Goal: Information Seeking & Learning: Find specific fact

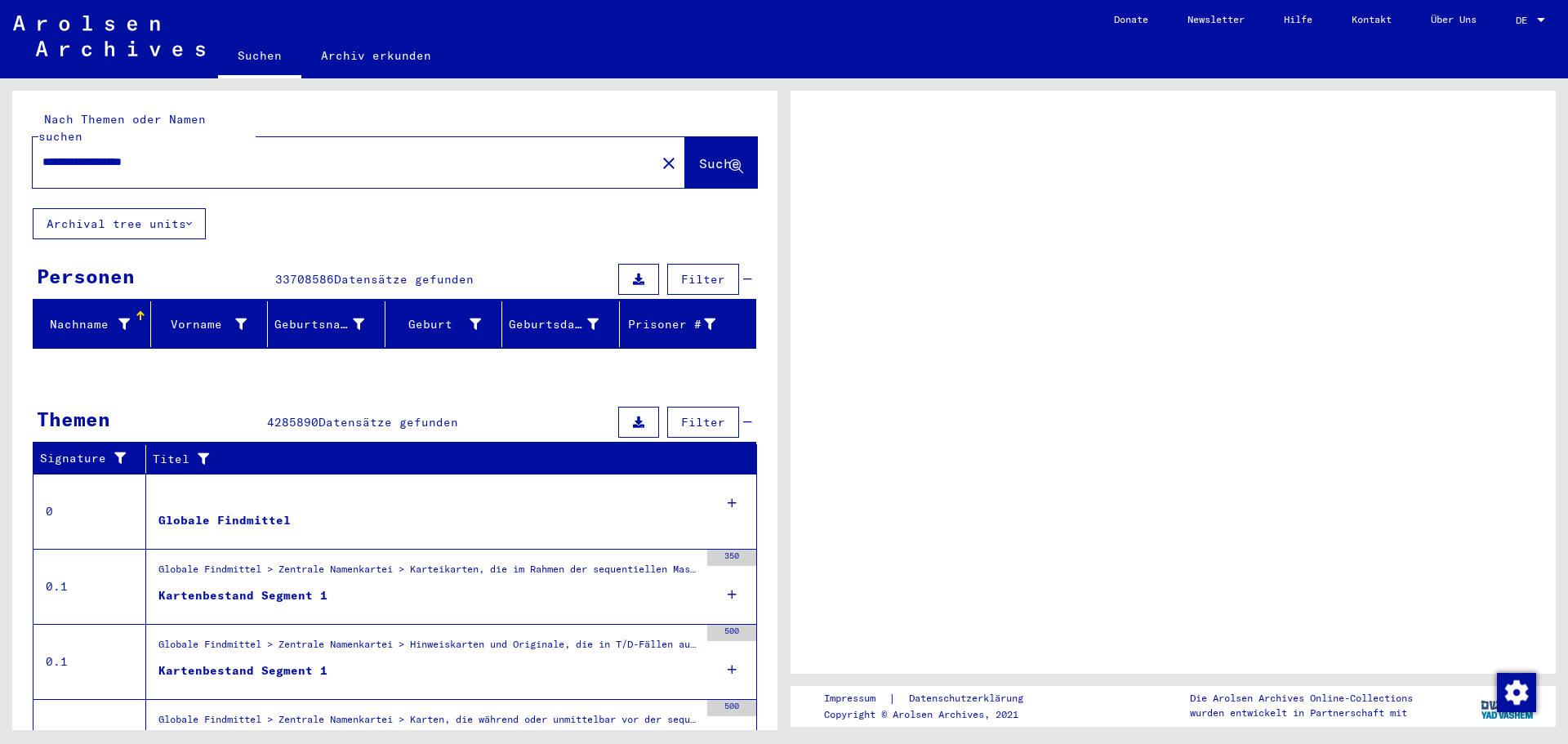
click at [685, 272] on span "Filter" at bounding box center [702, 280] width 44 height 15
click at [643, 274] on icon at bounding box center [638, 280] width 11 height 11
click at [705, 415] on span "Filter" at bounding box center [702, 423] width 44 height 15
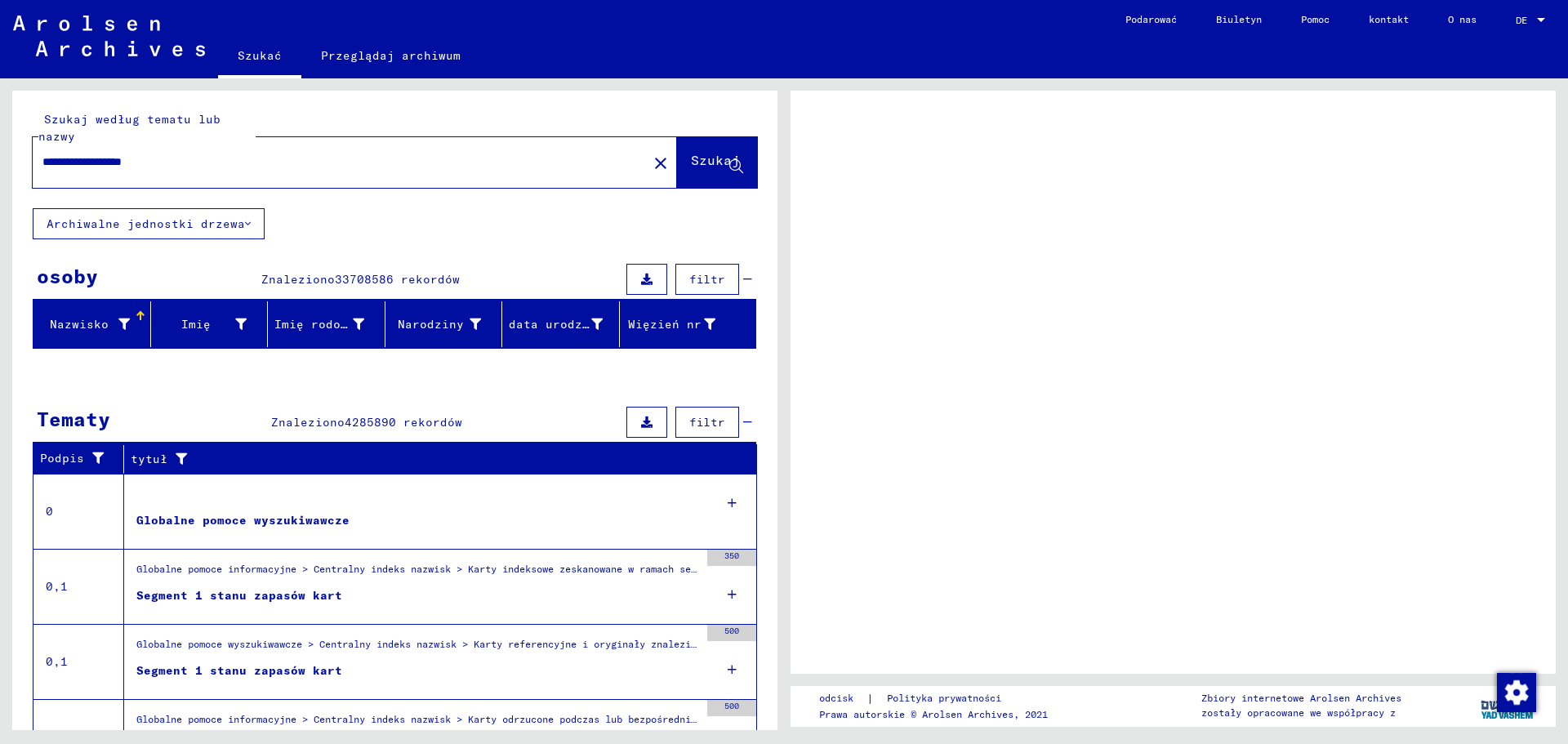
click at [723, 273] on font "filtr" at bounding box center [707, 280] width 36 height 15
click at [656, 277] on button at bounding box center [647, 279] width 41 height 31
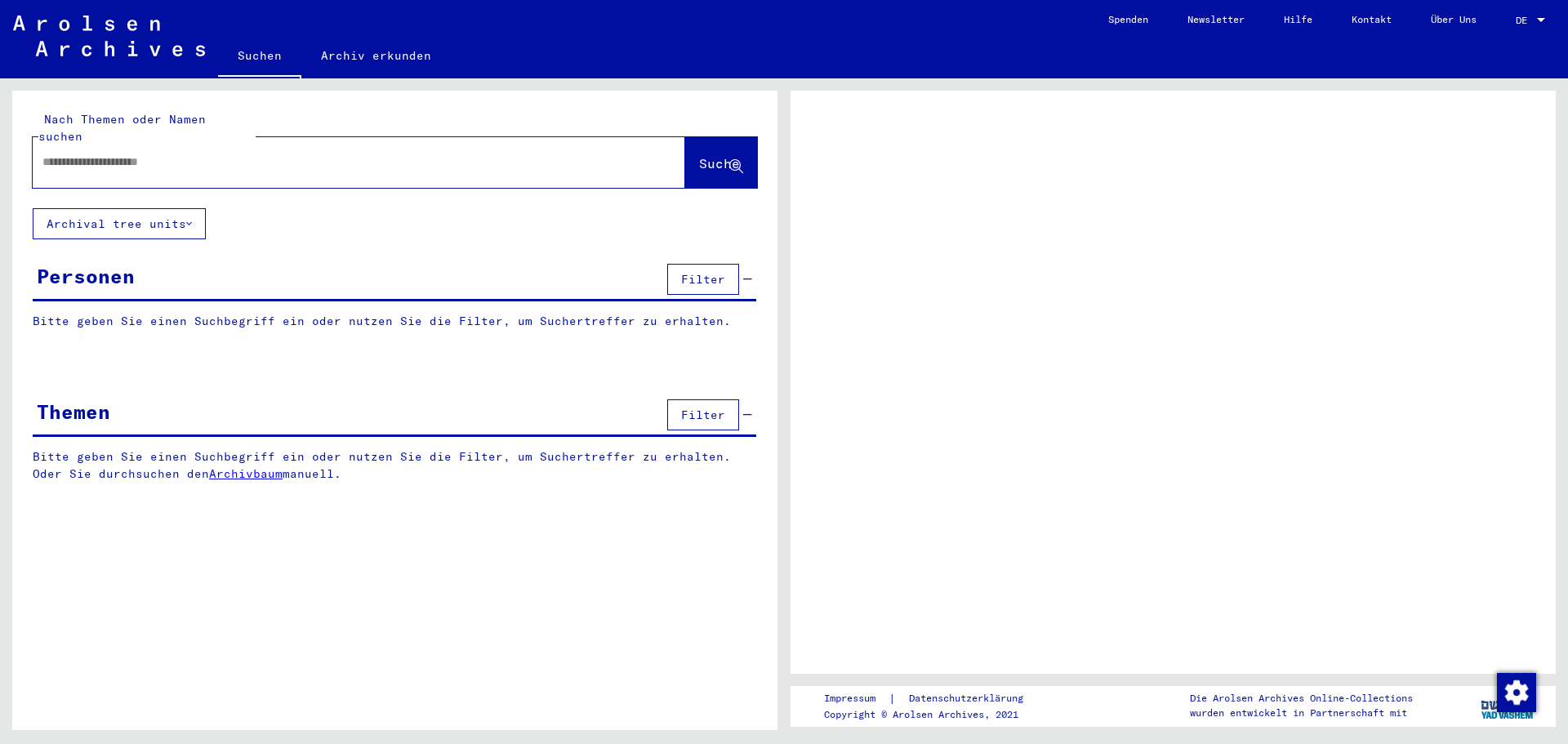
type input "**********"
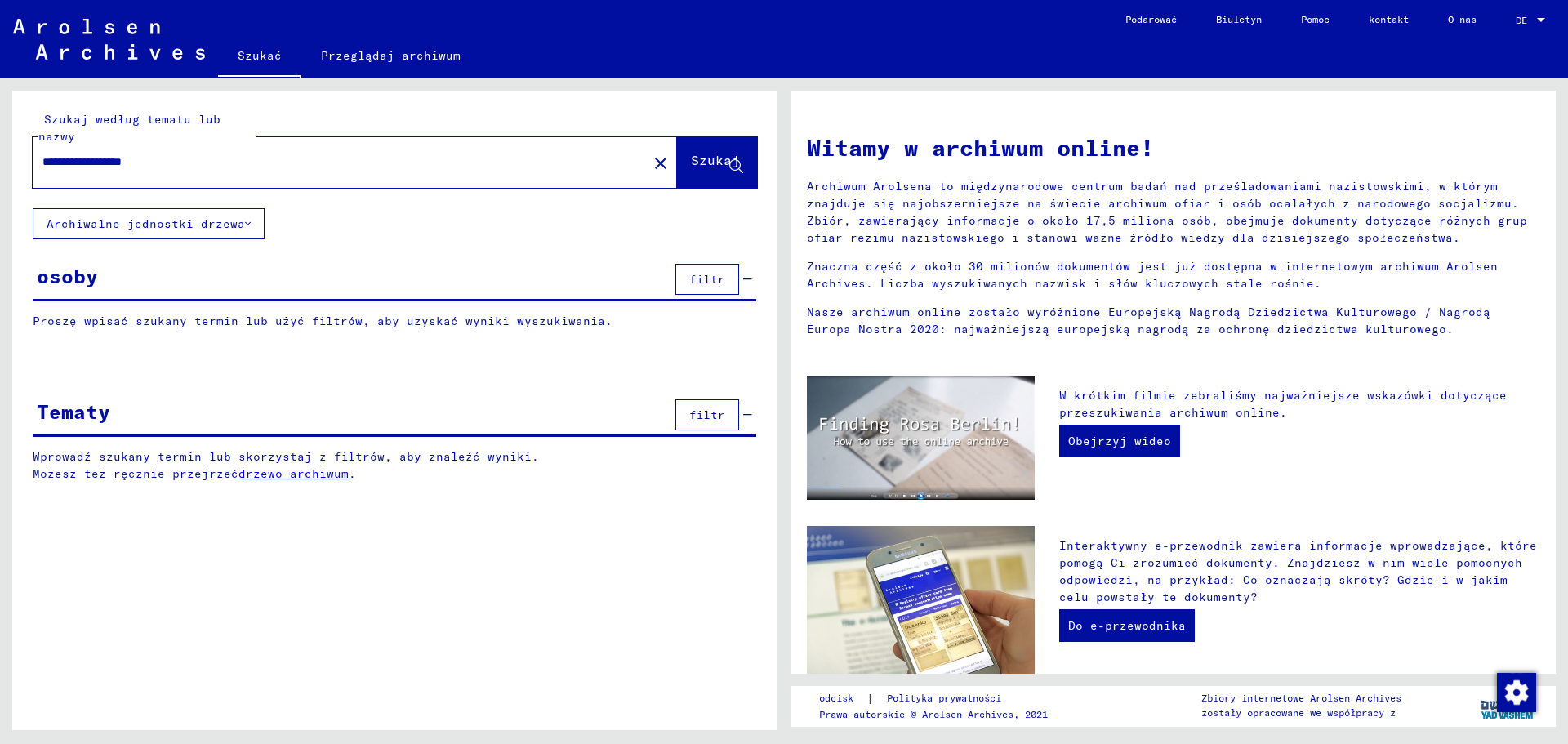
click at [425, 292] on div "osoby filtr" at bounding box center [394, 281] width 724 height 42
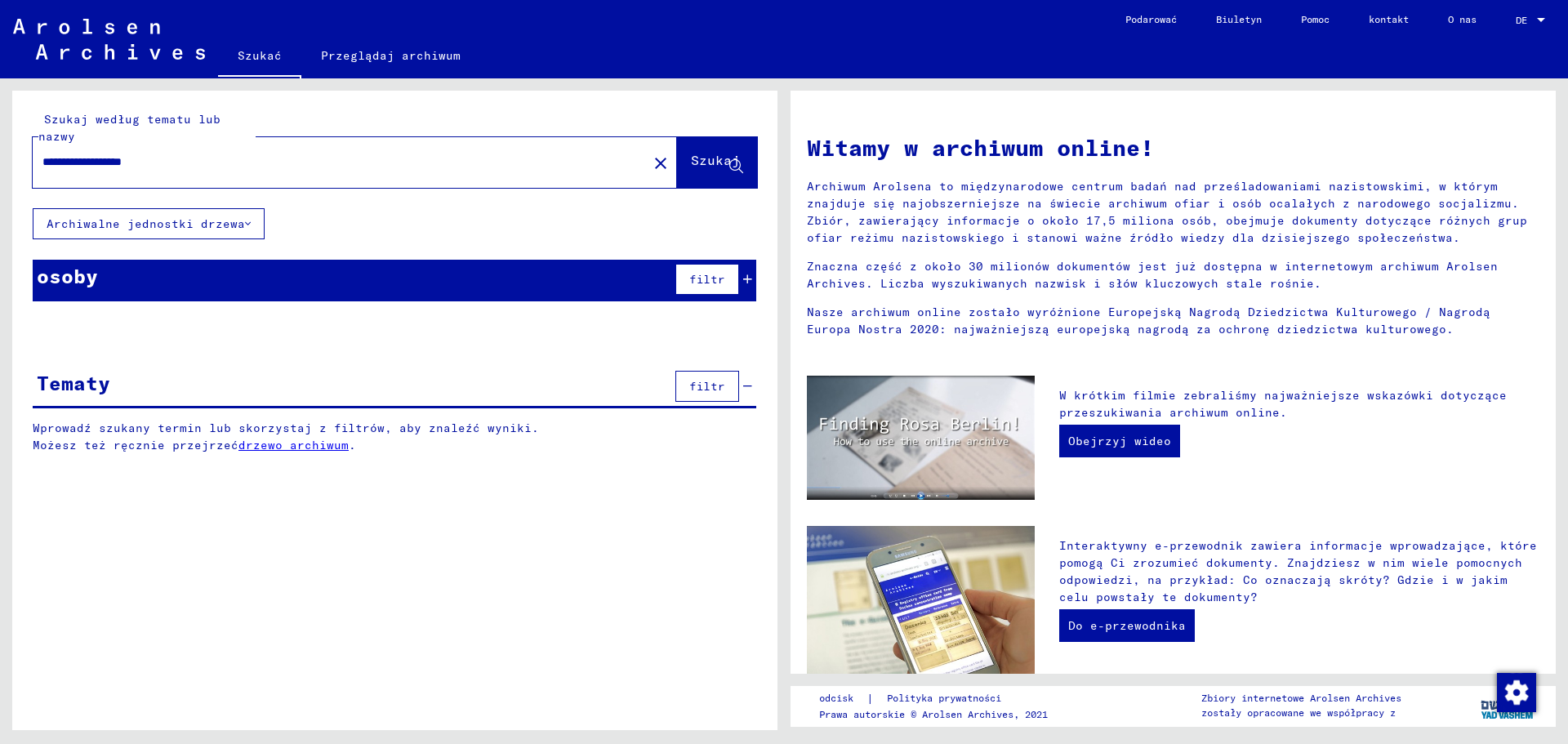
click at [425, 292] on div "osoby filtr" at bounding box center [394, 281] width 724 height 42
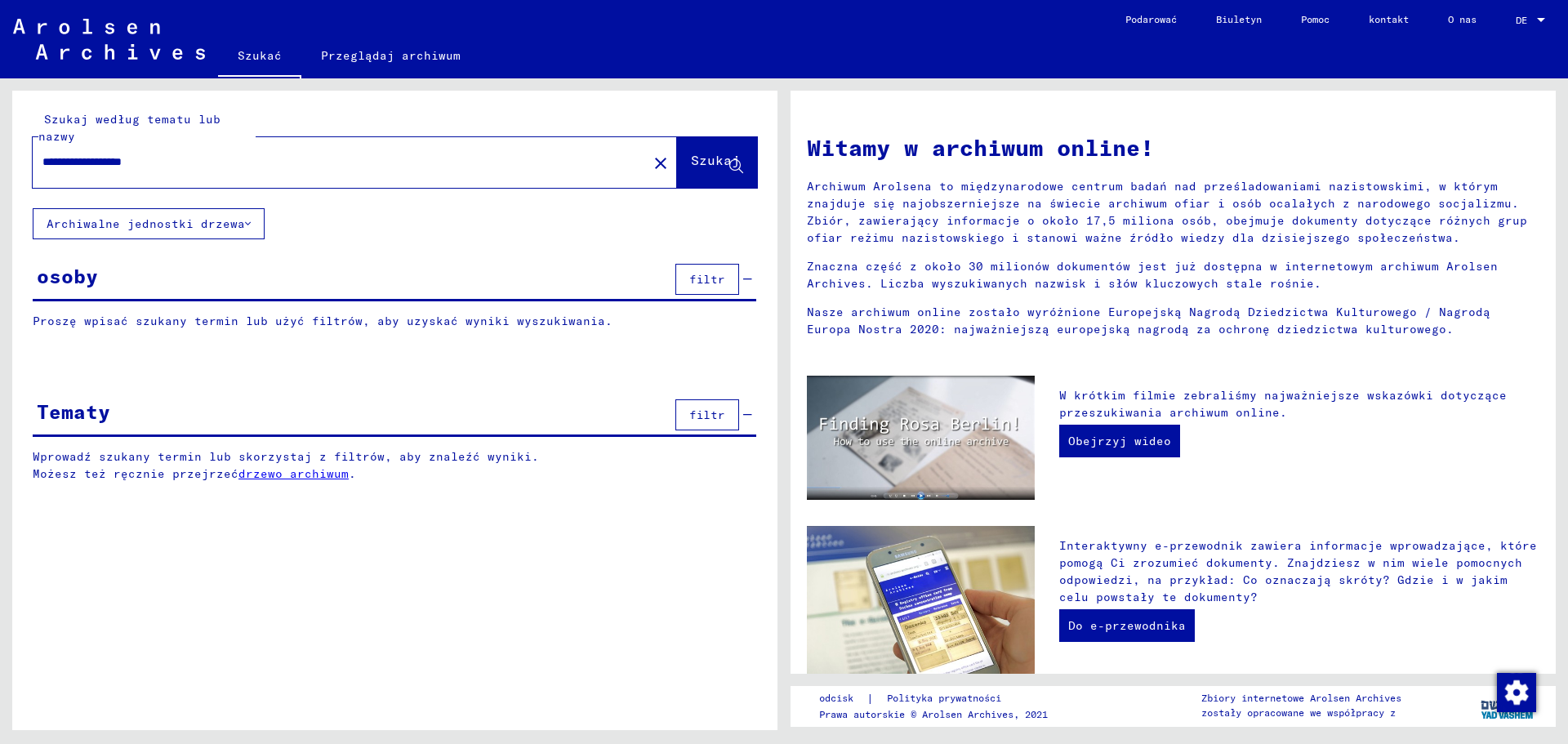
click at [425, 292] on div "osoby filtr" at bounding box center [394, 281] width 724 height 42
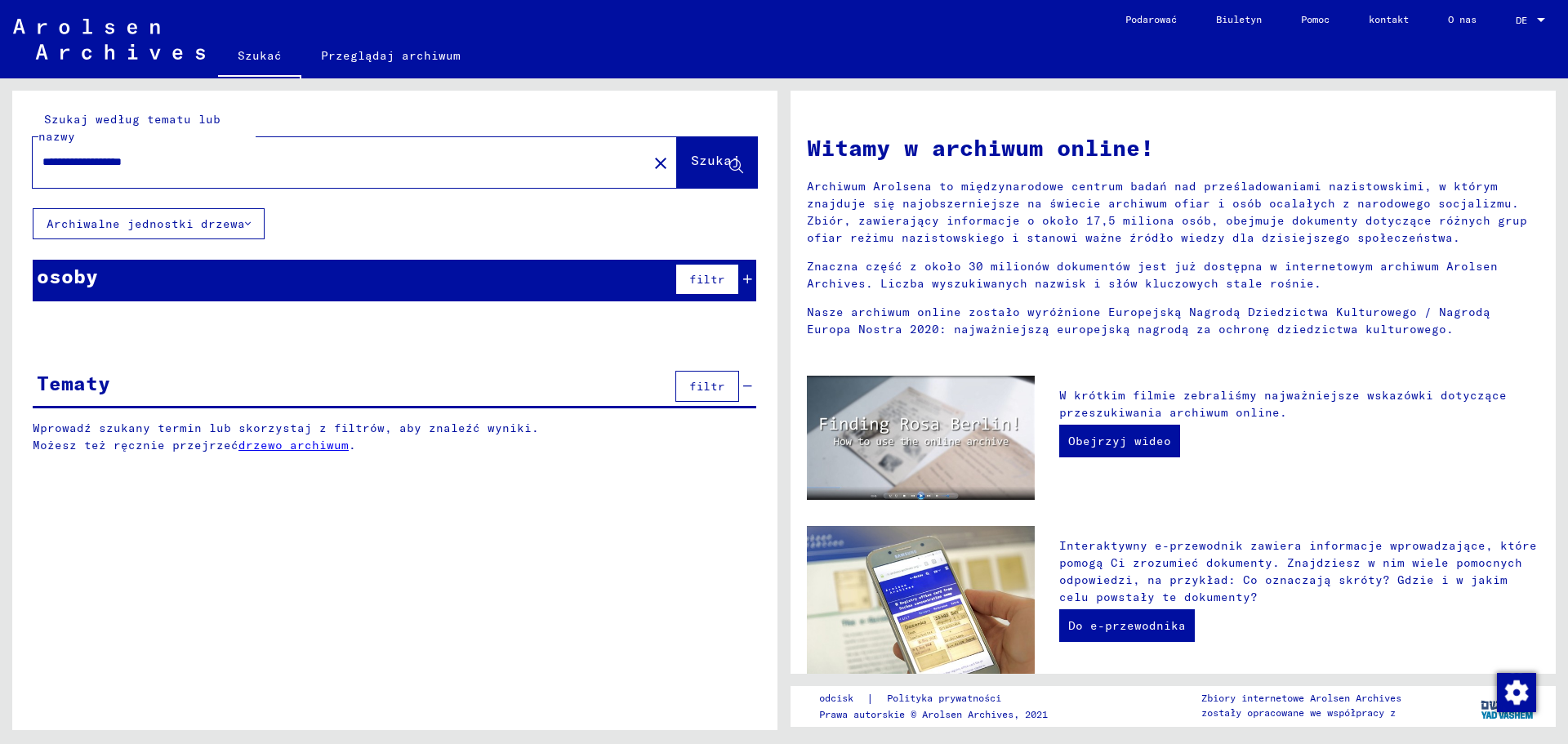
click at [425, 292] on div "osoby filtr" at bounding box center [394, 281] width 724 height 42
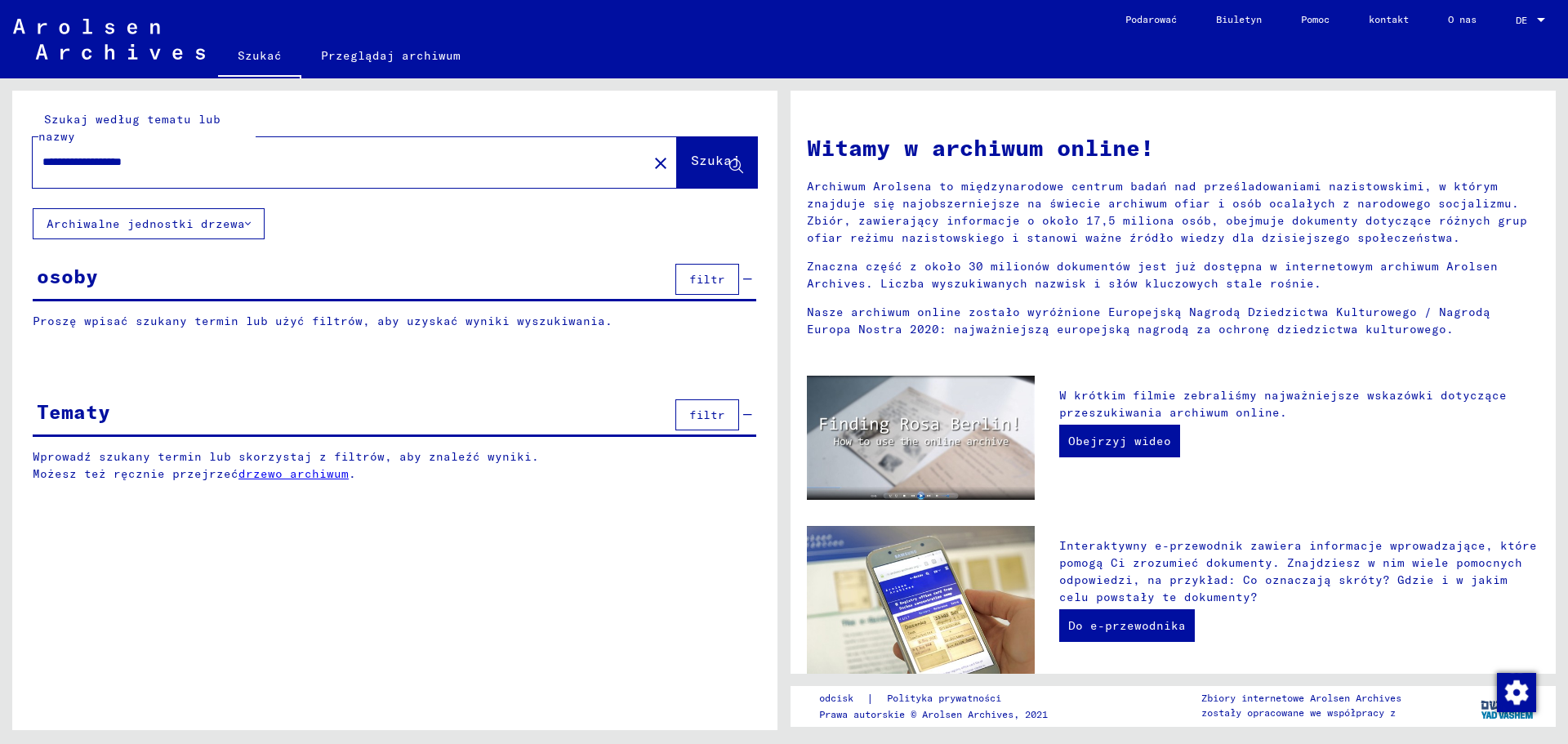
click at [425, 292] on div "osoby filtr" at bounding box center [394, 281] width 724 height 42
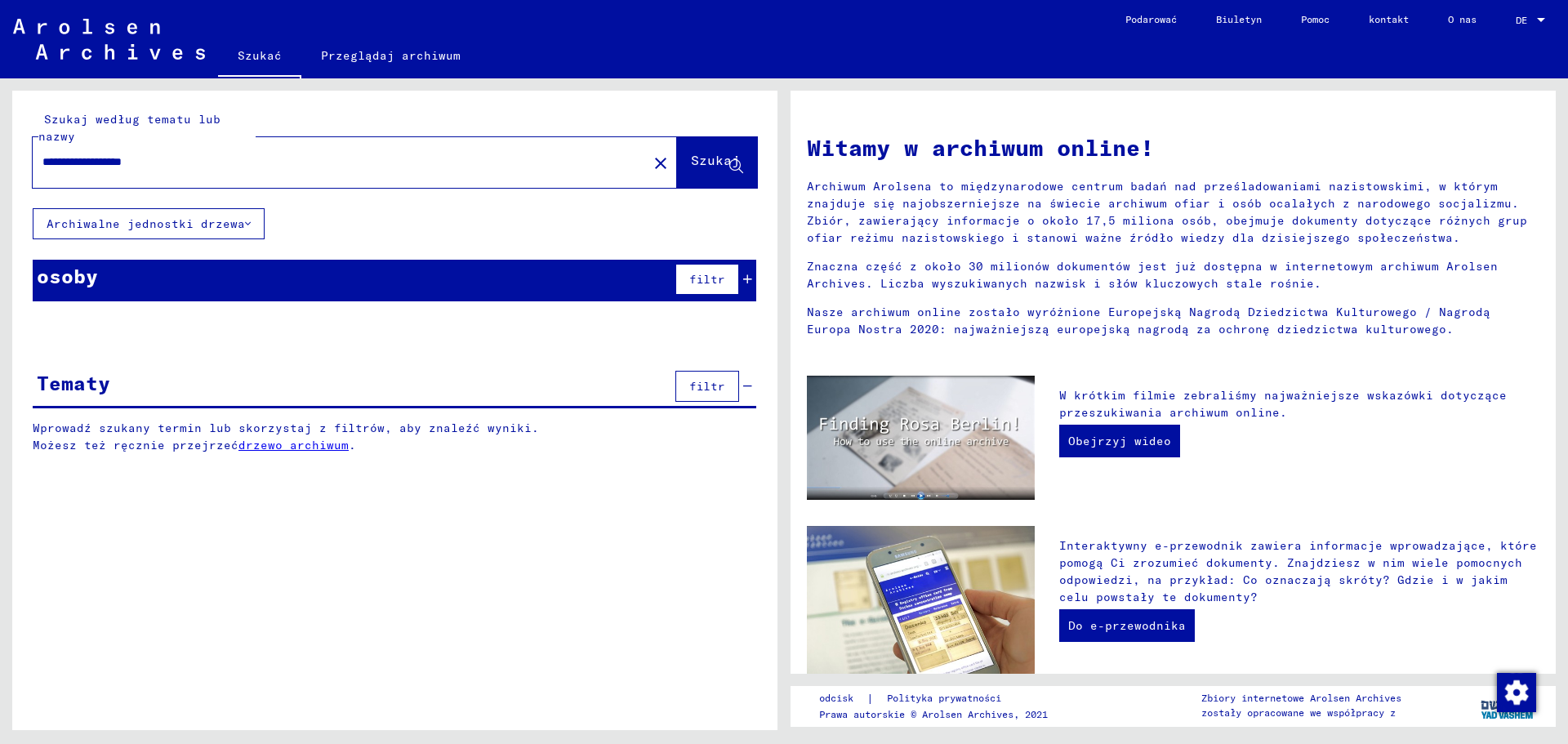
click at [424, 321] on font "Proszę wpisać szukany termin lub użyć filtrów, aby uzyskać wyniki wyszukiwania." at bounding box center [322, 321] width 580 height 15
click at [388, 335] on div at bounding box center [395, 336] width 765 height 20
click at [739, 278] on button "filtr" at bounding box center [707, 279] width 64 height 31
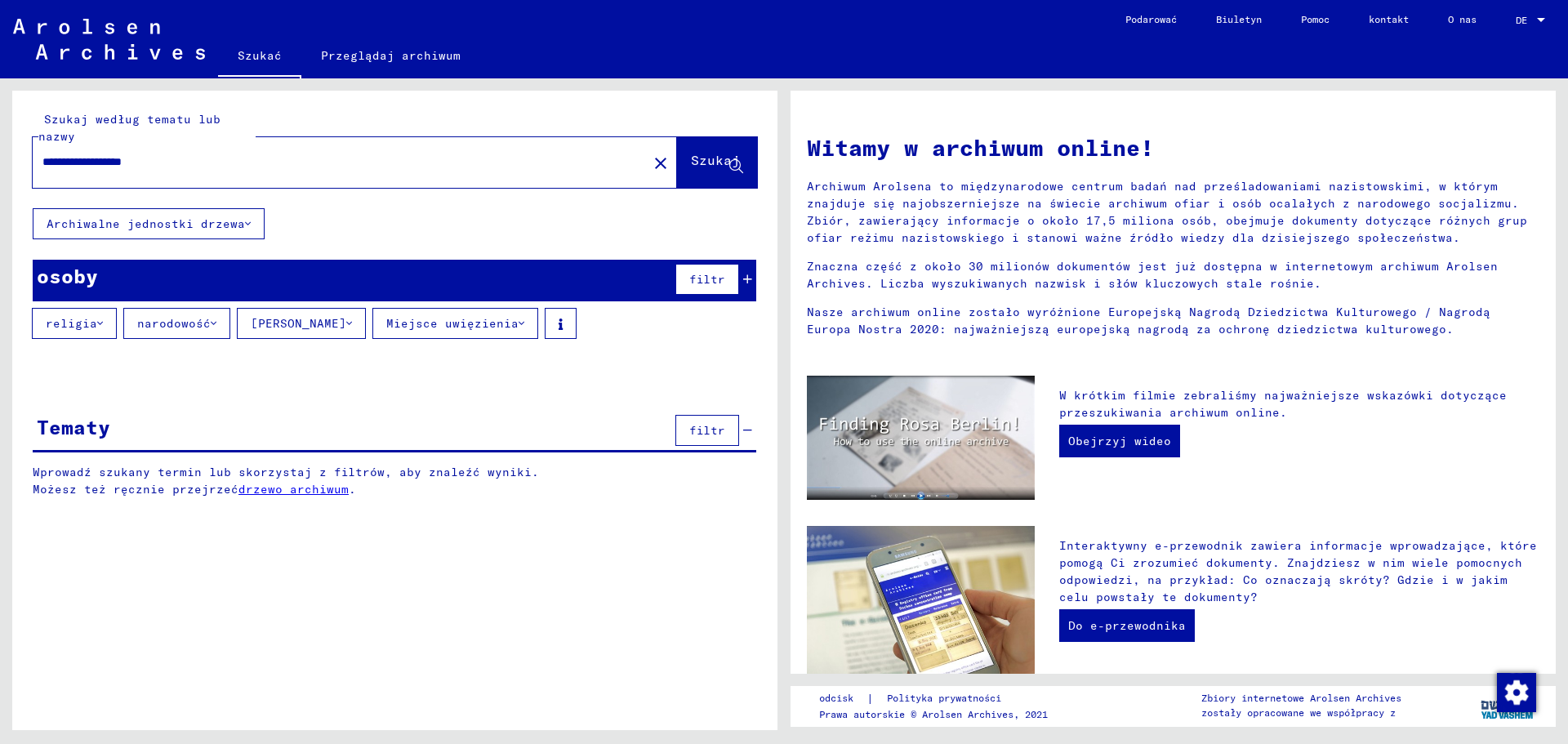
click at [195, 333] on button "narodowość" at bounding box center [176, 322] width 107 height 31
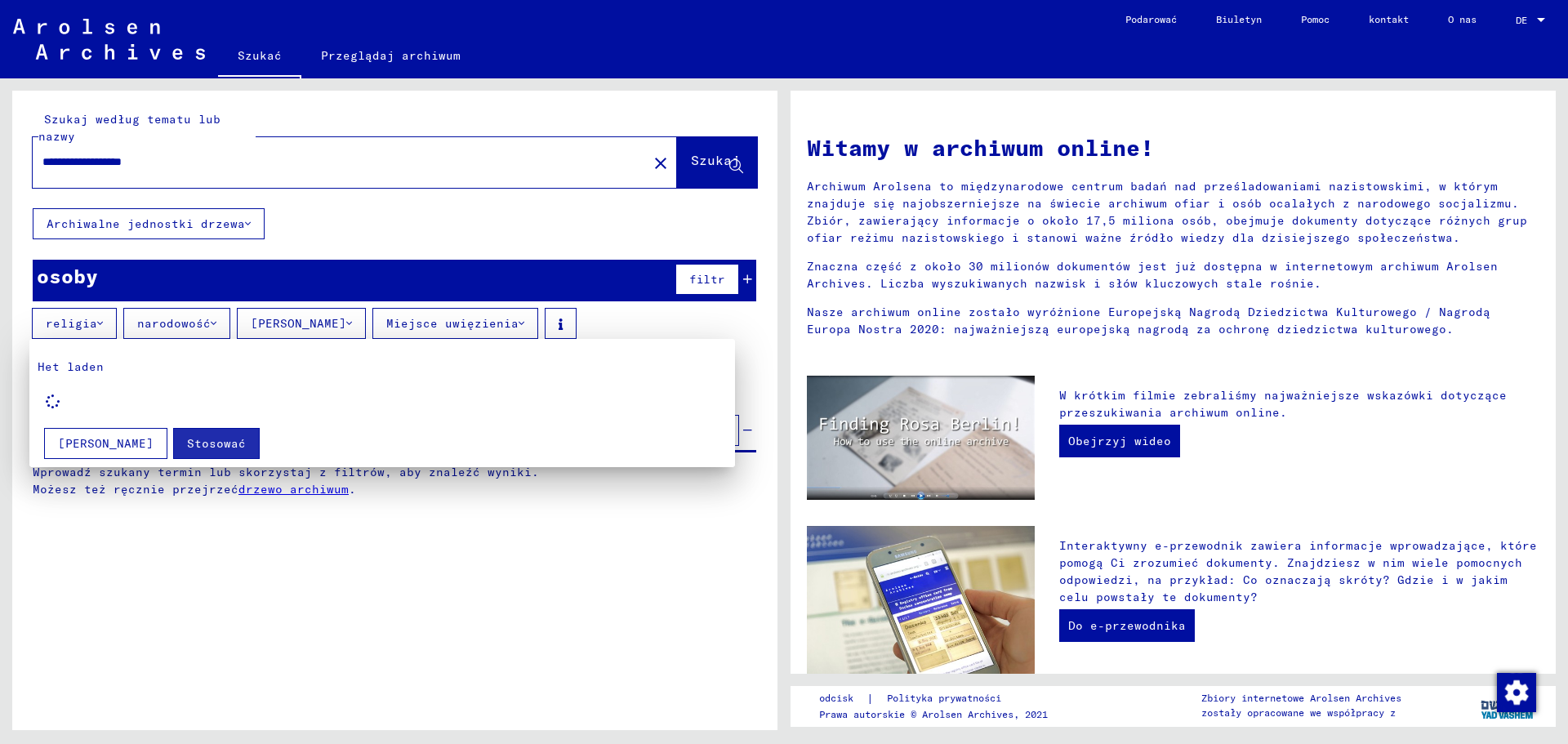
click at [86, 394] on div "Het laden" at bounding box center [382, 387] width 689 height 59
click at [59, 388] on icon at bounding box center [53, 402] width 32 height 32
click at [98, 327] on div at bounding box center [784, 372] width 1568 height 744
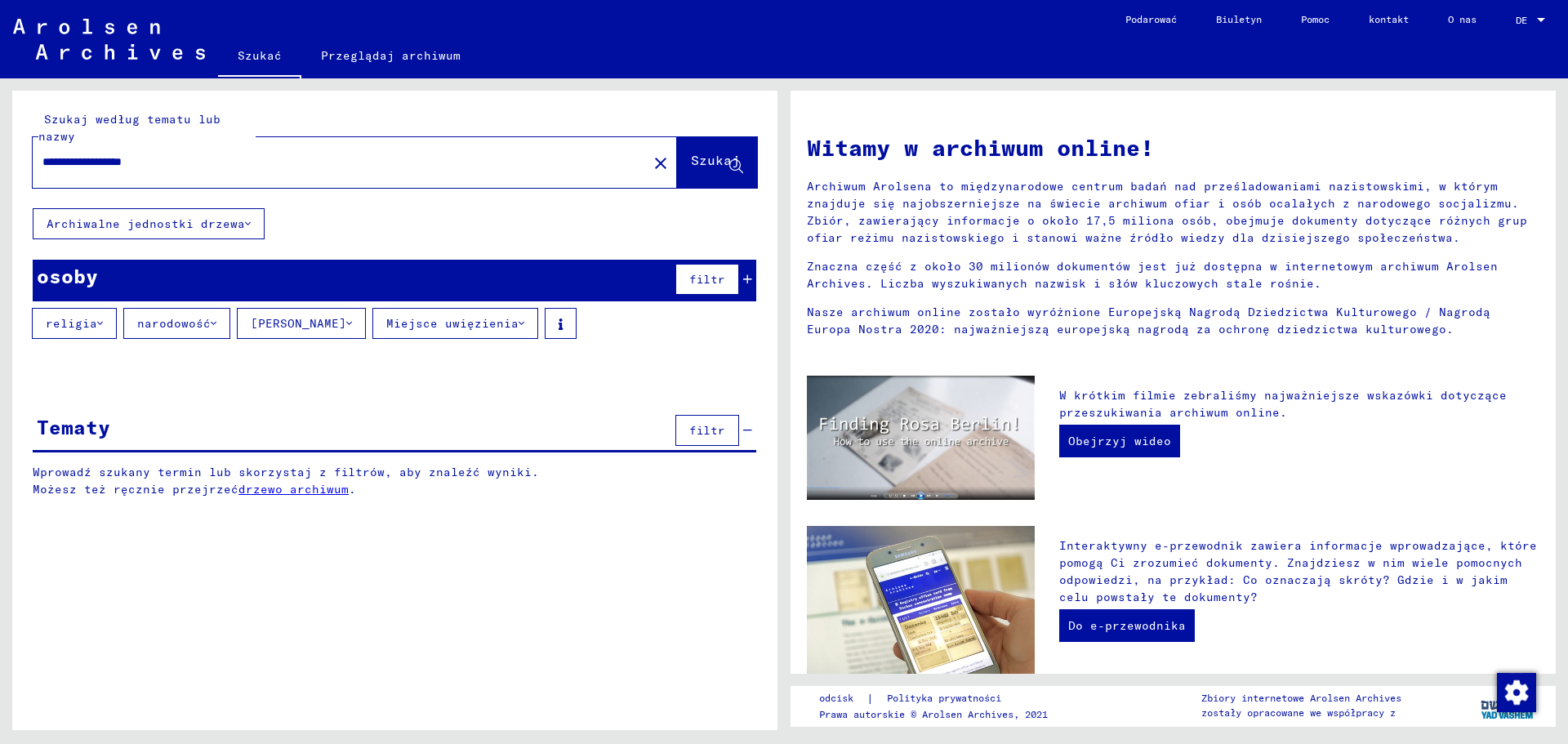
click at [98, 327] on icon at bounding box center [100, 323] width 6 height 11
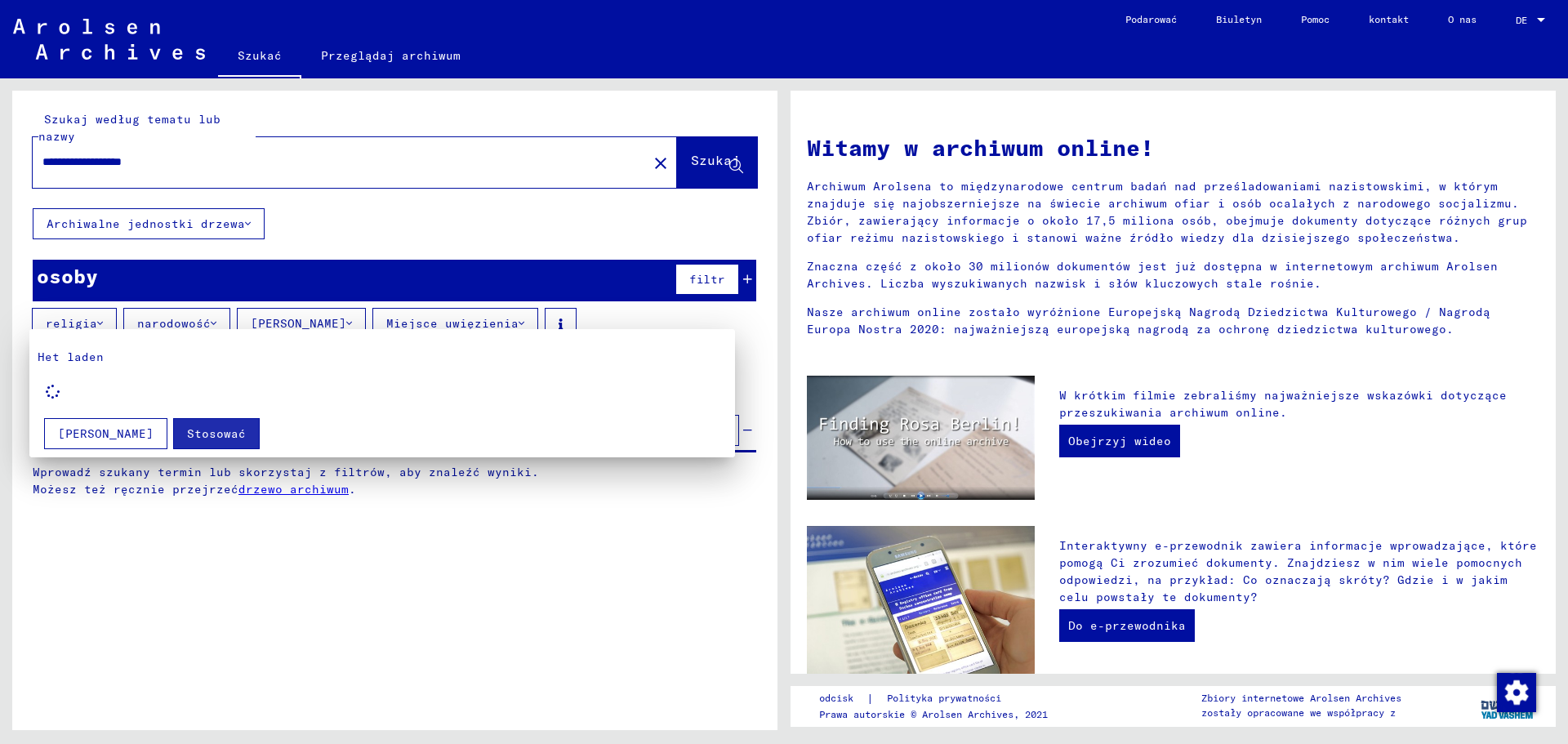
click at [192, 327] on div at bounding box center [784, 372] width 1568 height 744
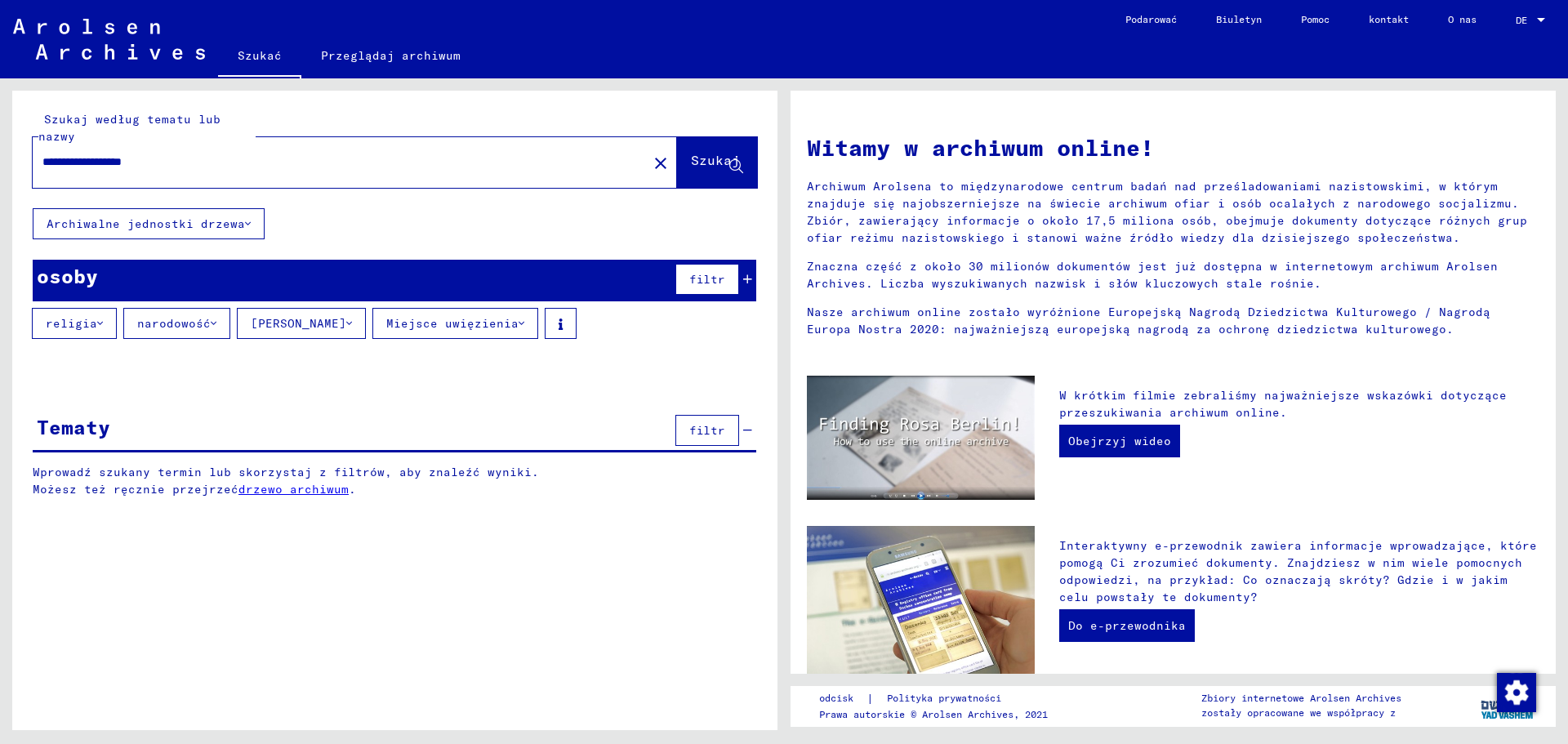
click at [192, 327] on font "narodowość" at bounding box center [174, 323] width 73 height 15
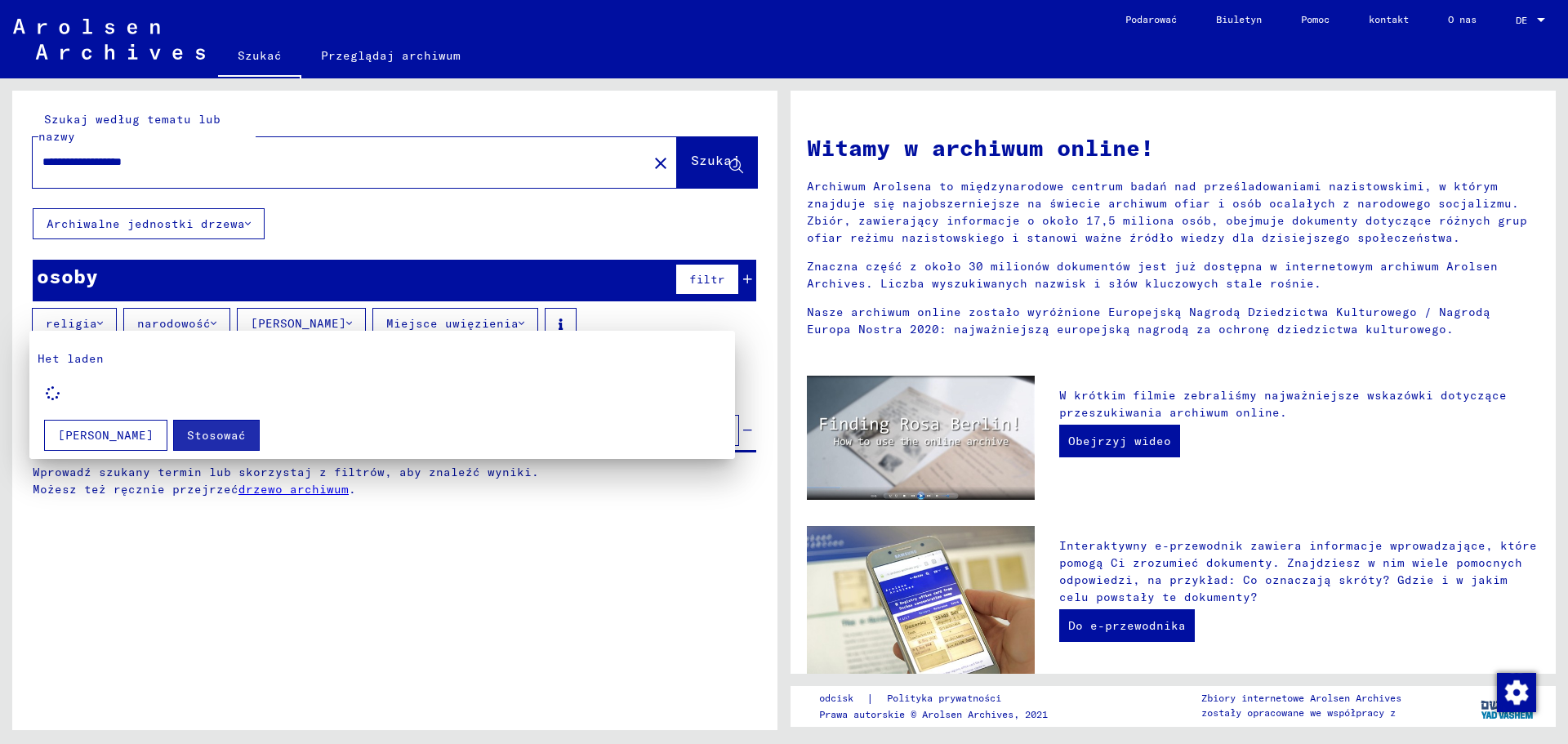
click at [58, 396] on icon at bounding box center [53, 393] width 33 height 33
click at [162, 319] on div at bounding box center [784, 372] width 1568 height 744
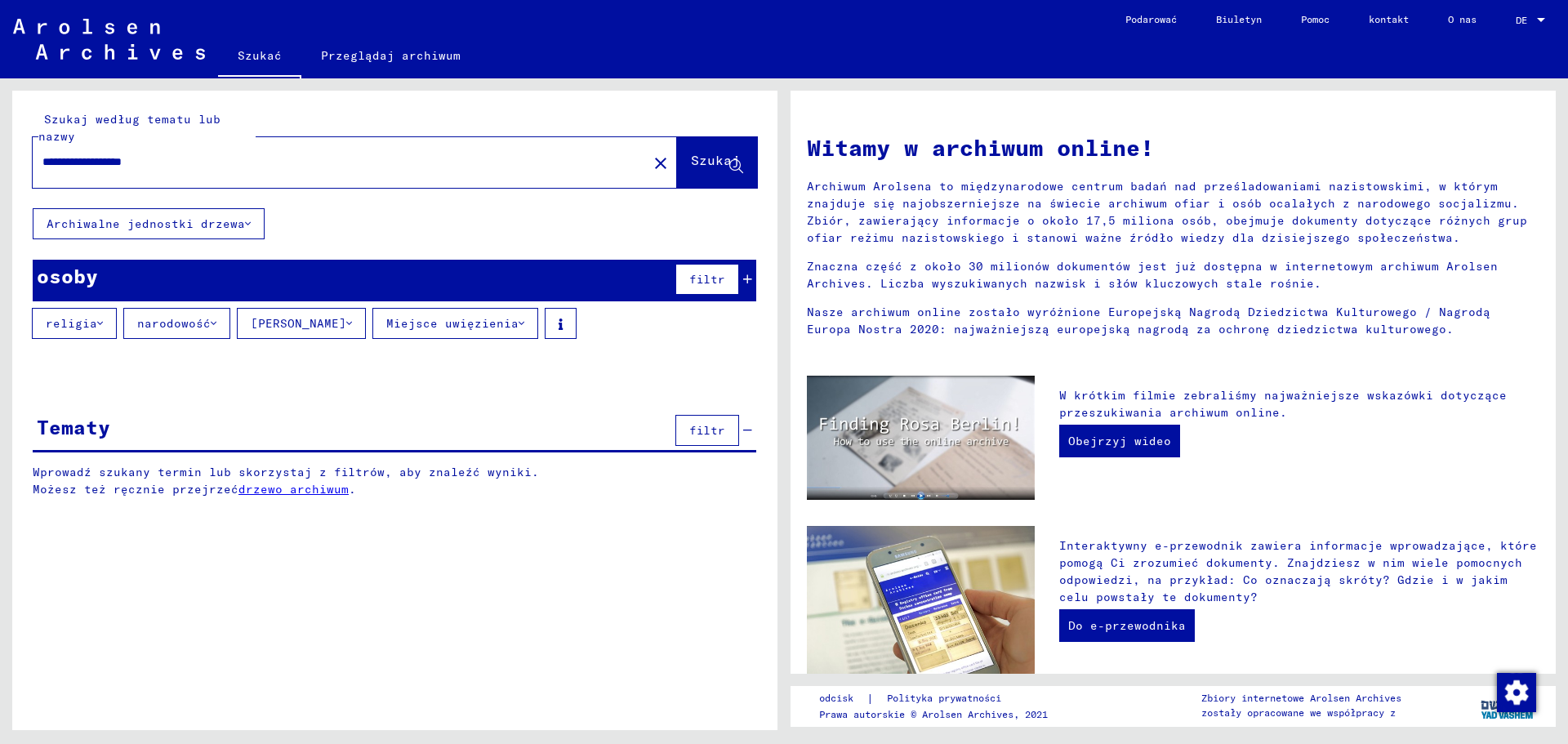
click at [162, 319] on font "narodowość" at bounding box center [174, 323] width 73 height 15
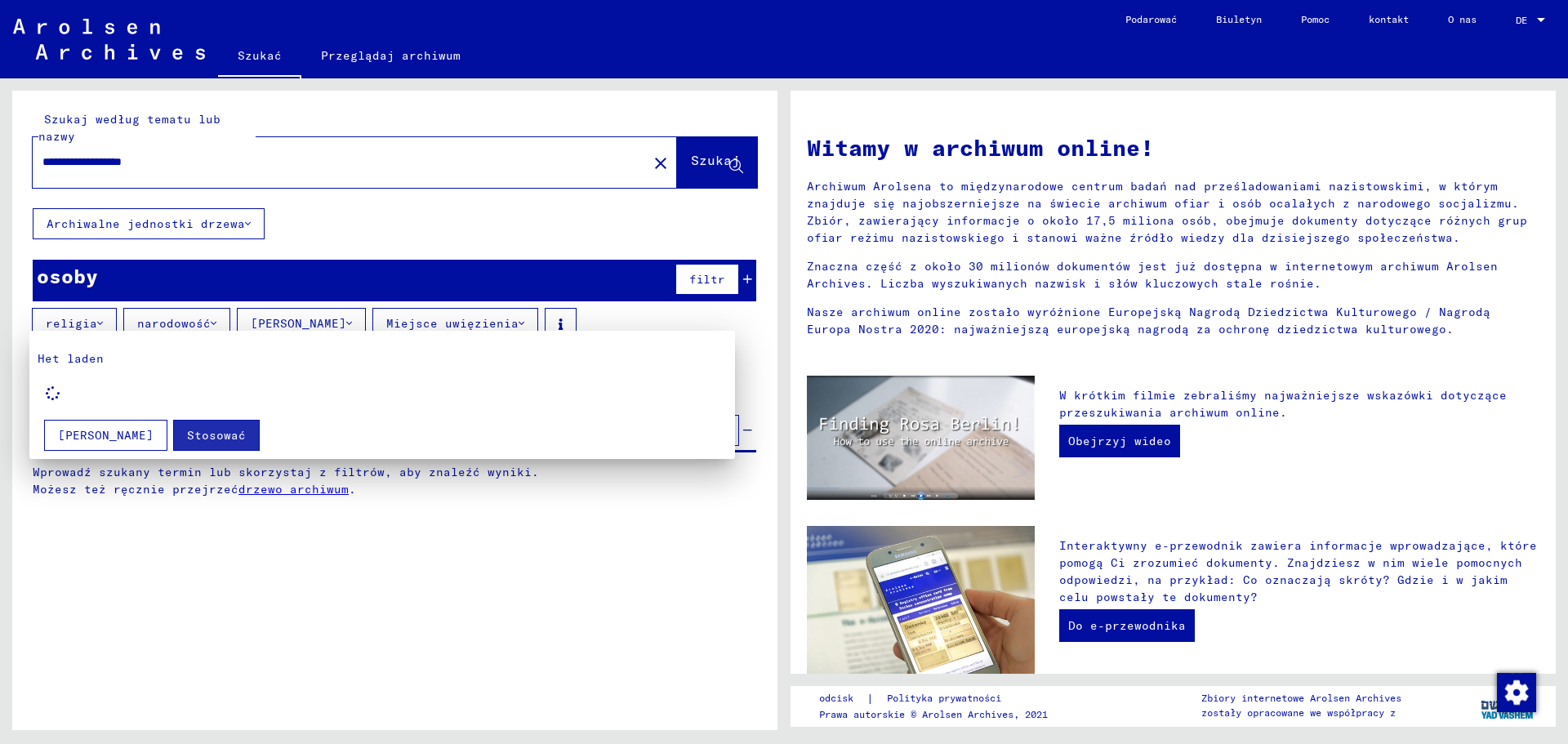
click at [101, 346] on mat-card "Het laden Stosować [PERSON_NAME]" at bounding box center [383, 395] width 706 height 129
click at [194, 434] on font "Stosować" at bounding box center [216, 436] width 59 height 15
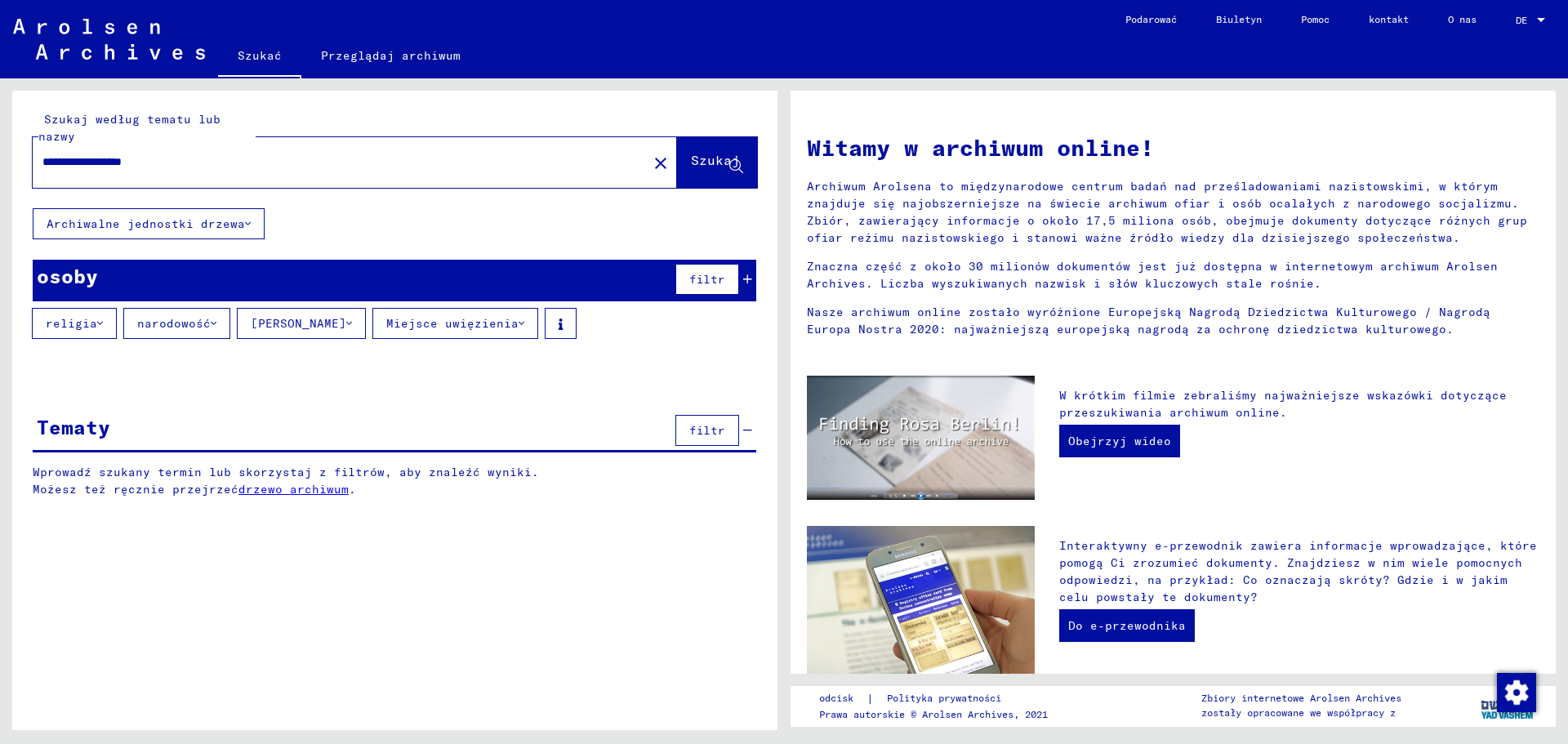
click at [202, 328] on font "narodowość" at bounding box center [174, 323] width 73 height 15
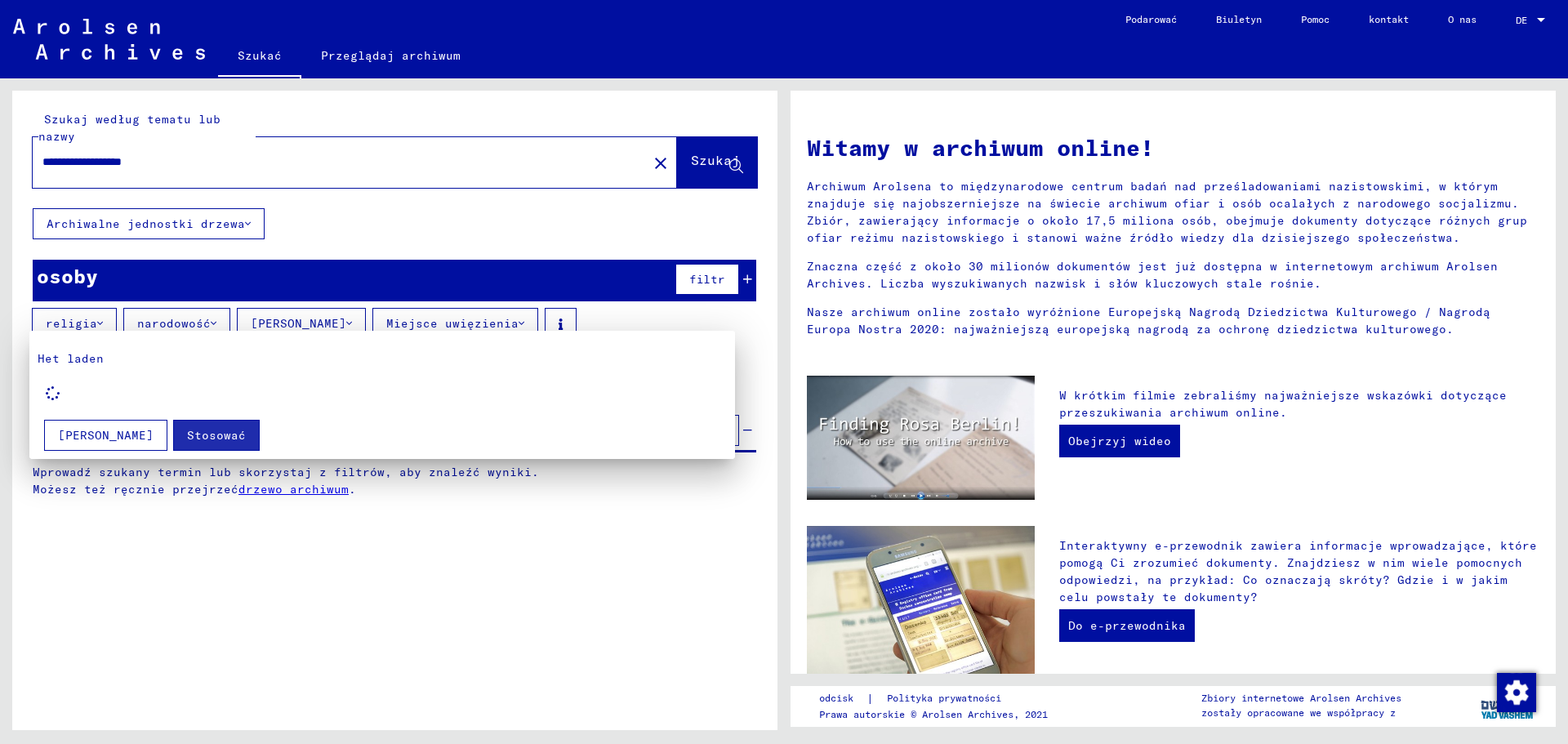
click at [95, 437] on font "[PERSON_NAME]" at bounding box center [105, 436] width 96 height 15
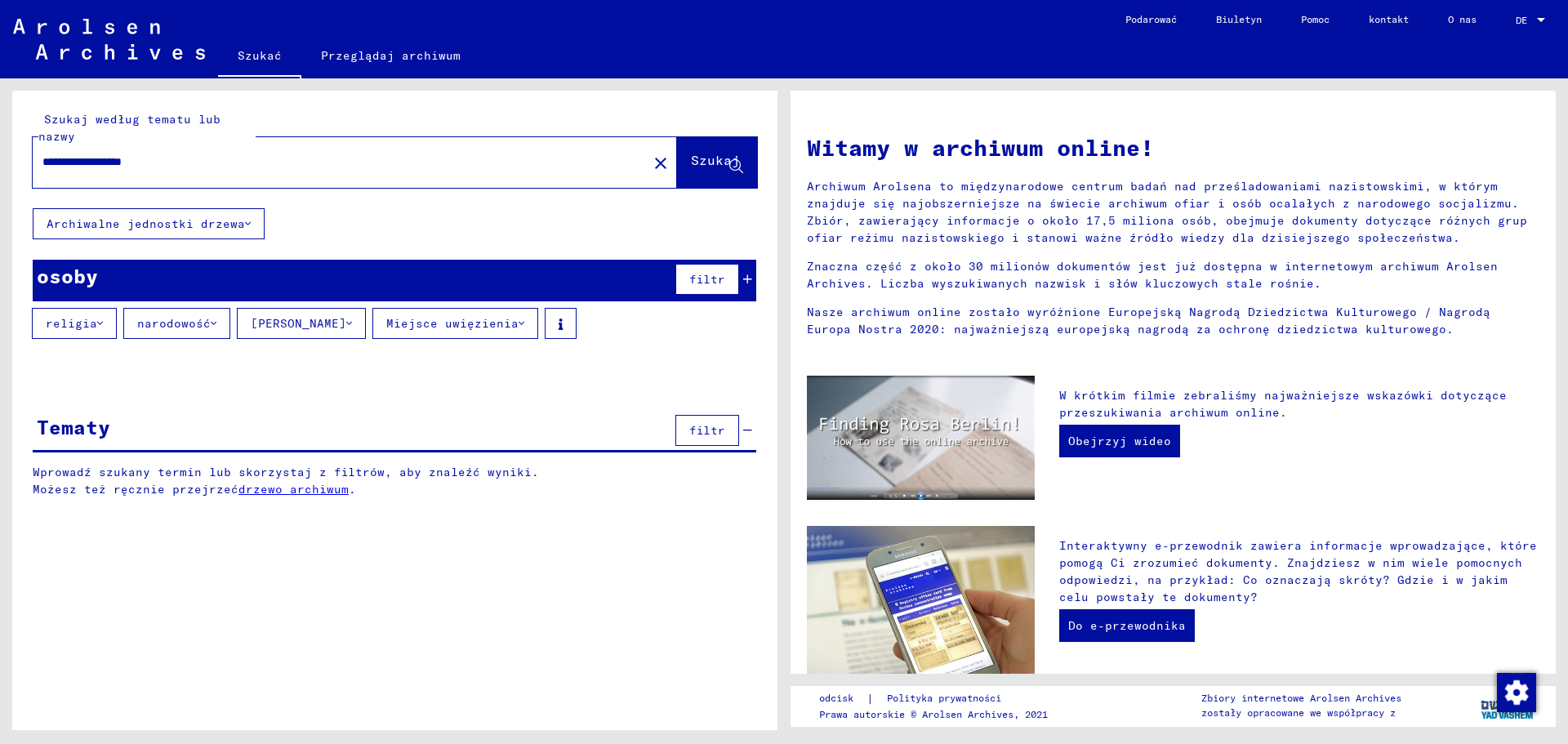
click at [216, 323] on button "narodowość" at bounding box center [176, 322] width 107 height 31
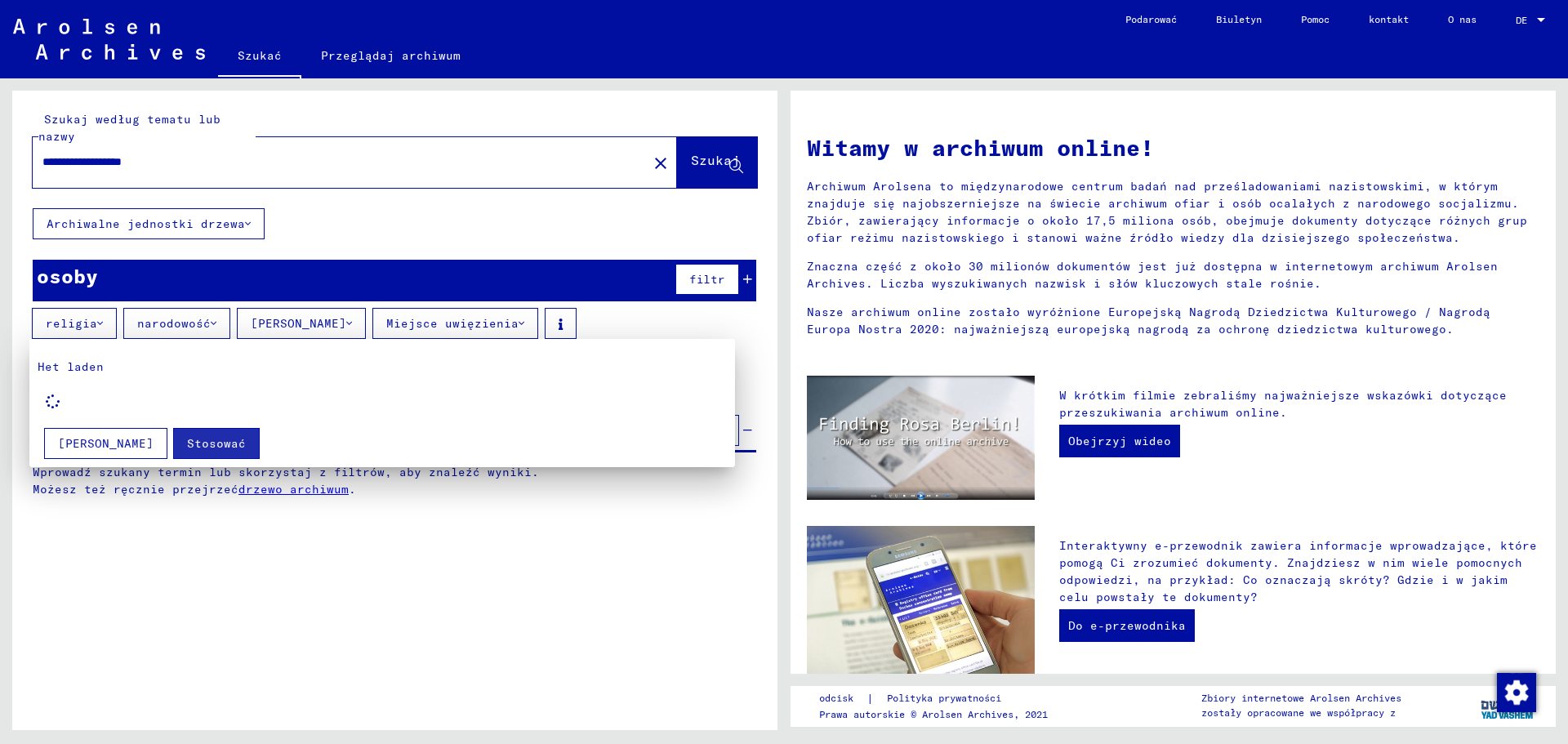
click at [539, 320] on div at bounding box center [784, 372] width 1568 height 744
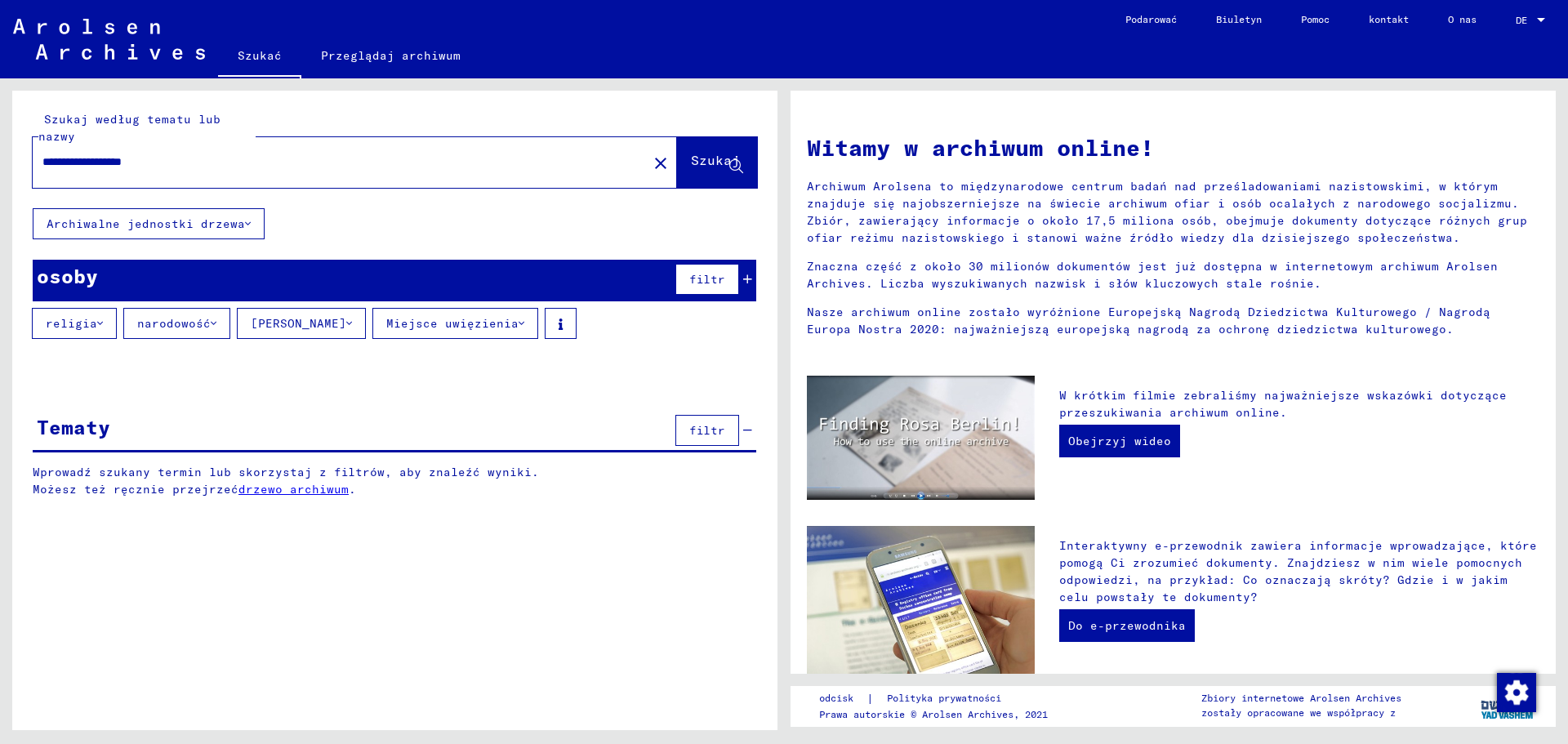
click at [696, 156] on font "Szukaj" at bounding box center [715, 161] width 49 height 17
click at [738, 157] on font "Szukaj" at bounding box center [715, 161] width 49 height 17
click at [441, 332] on button "Miejsce uwięzienia" at bounding box center [455, 322] width 165 height 31
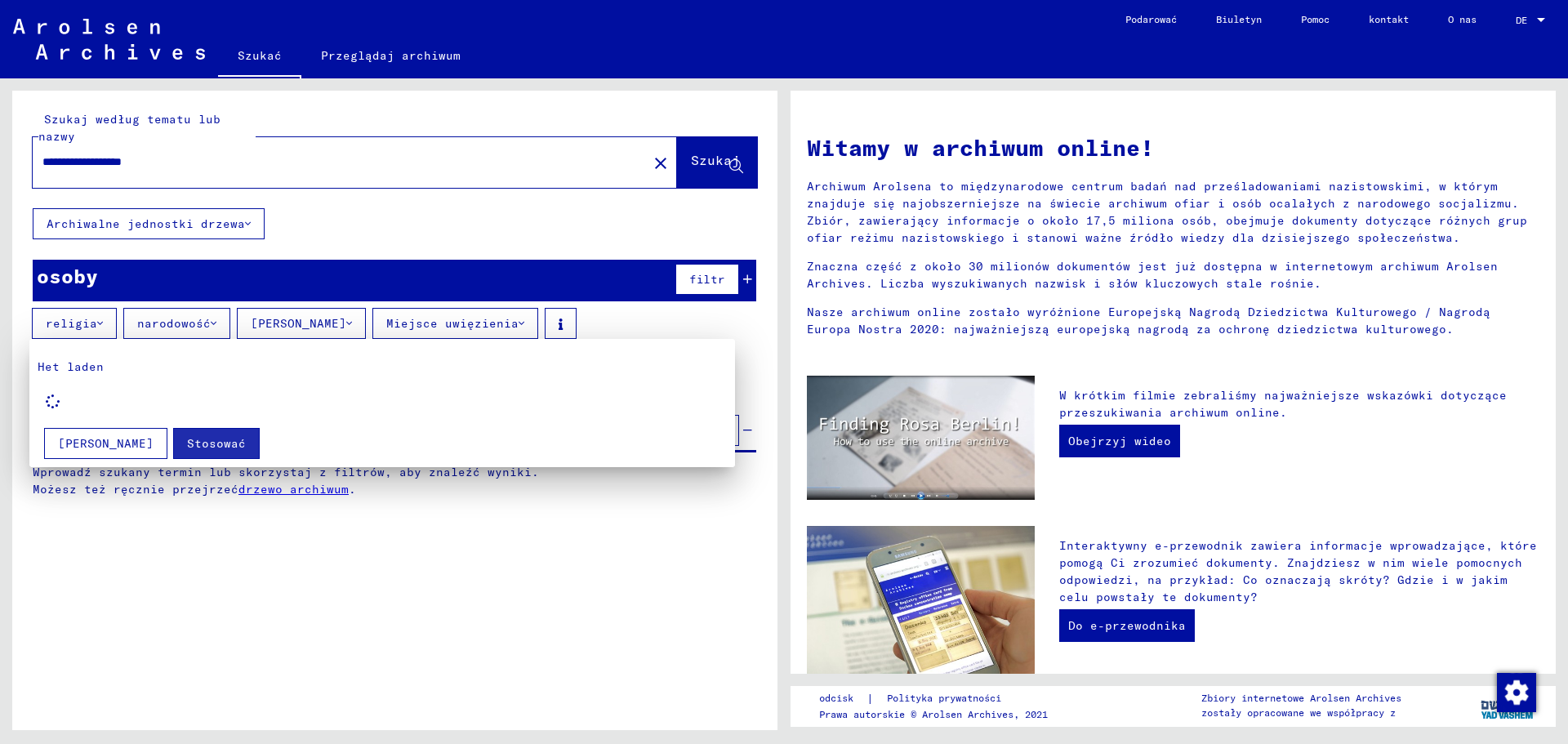
click at [65, 373] on font "Het laden" at bounding box center [70, 367] width 66 height 15
